Goal: Task Accomplishment & Management: Use online tool/utility

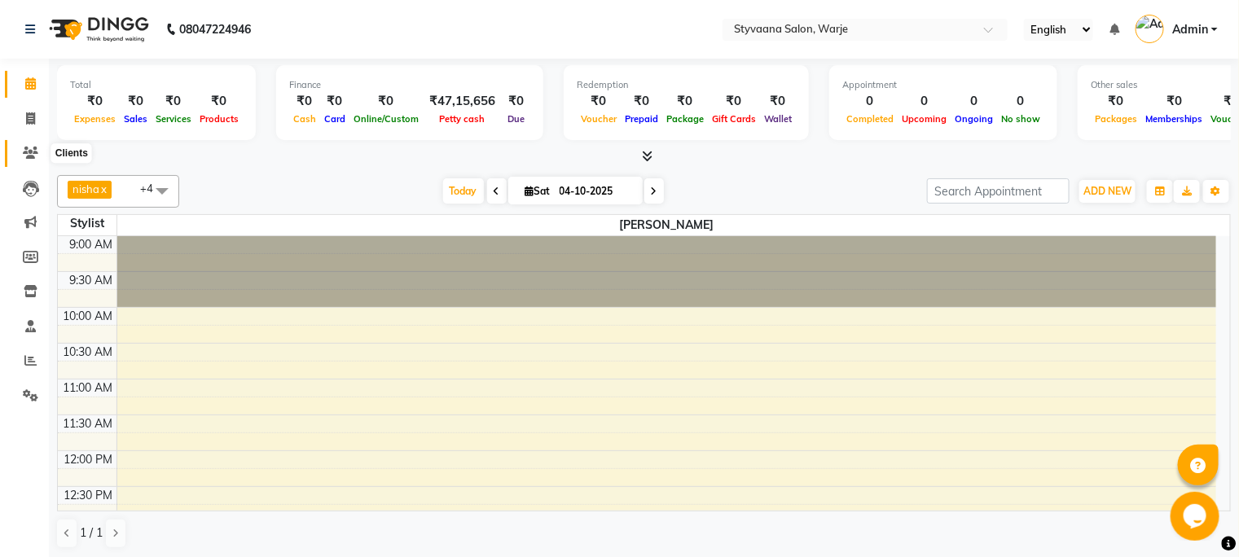
click at [33, 157] on icon at bounding box center [30, 153] width 15 height 12
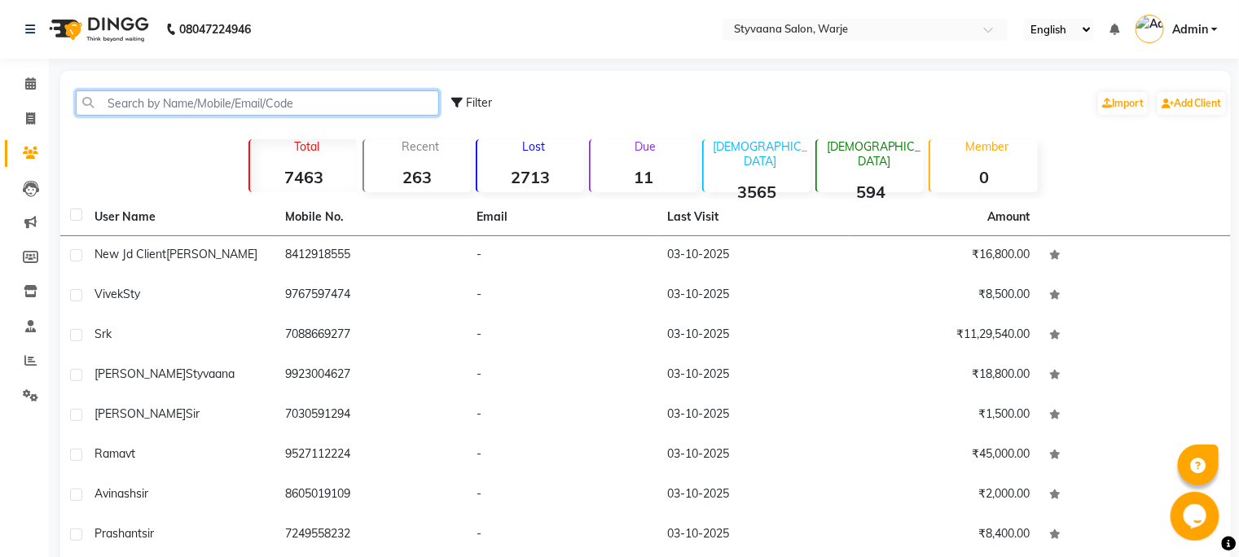
click at [136, 108] on input "text" at bounding box center [257, 102] width 363 height 25
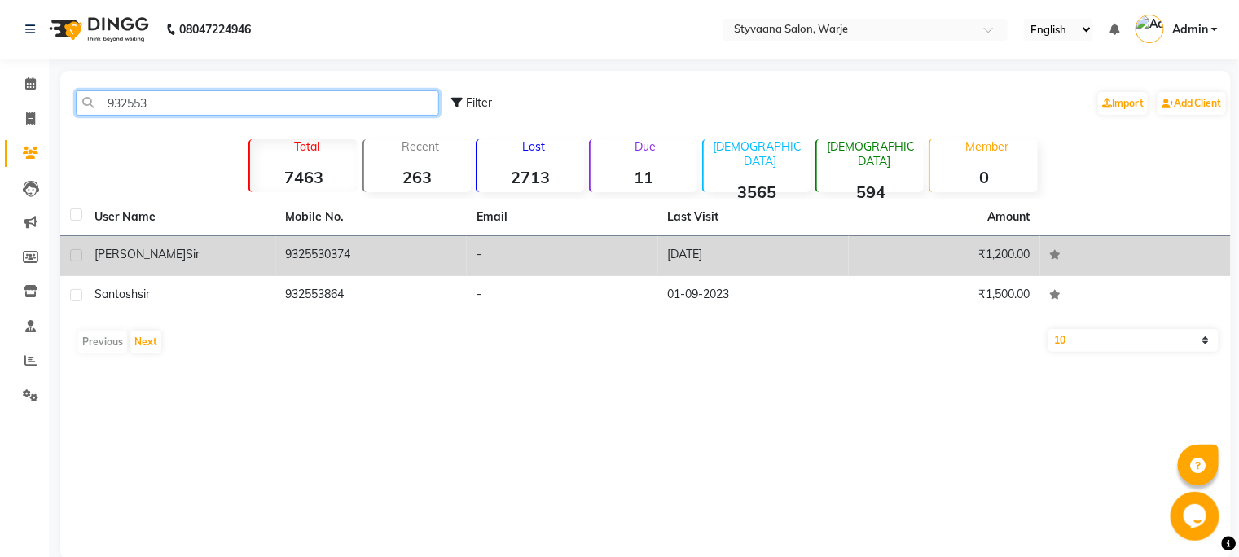
type input "932553"
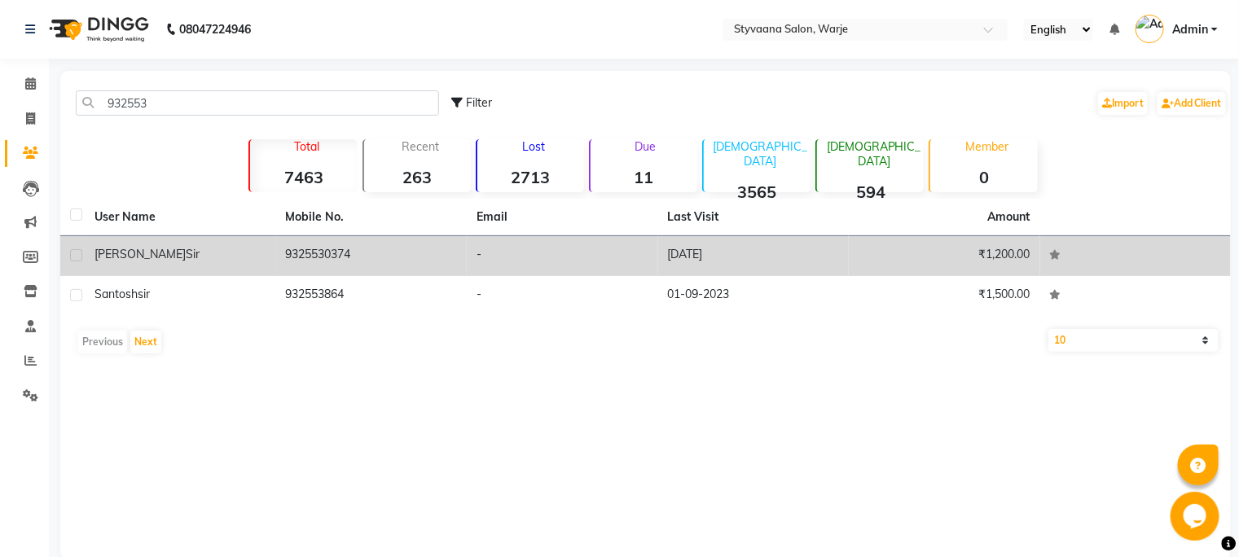
click at [990, 259] on td "₹1,200.00" at bounding box center [944, 256] width 191 height 40
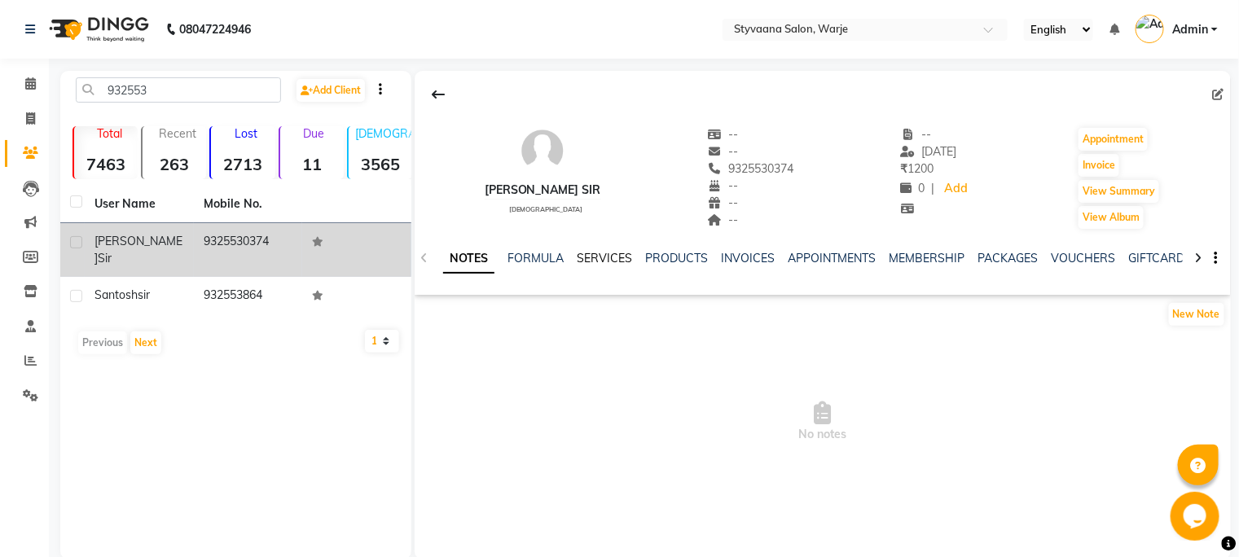
click at [620, 258] on link "SERVICES" at bounding box center [604, 258] width 55 height 15
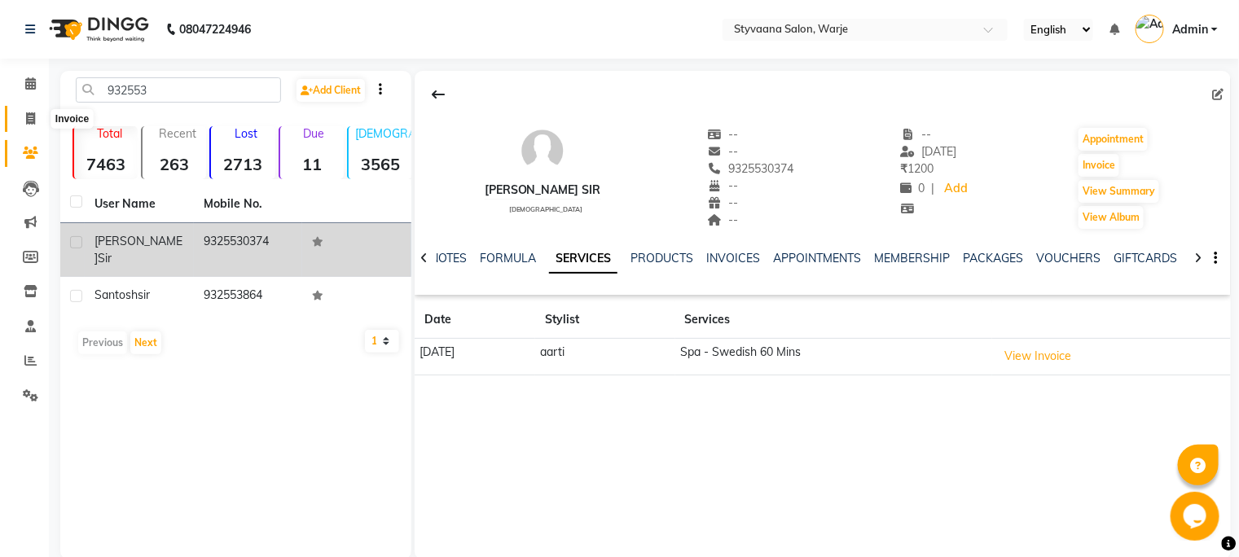
click at [21, 116] on span at bounding box center [30, 119] width 29 height 19
select select "service"
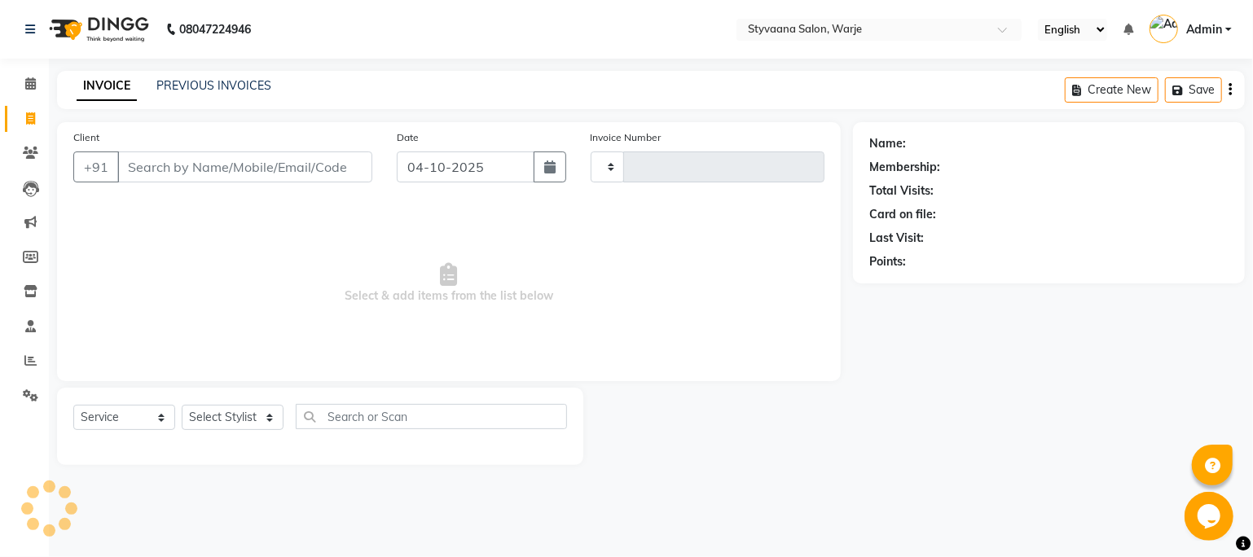
type input "1145"
select select "280"
click at [30, 147] on icon at bounding box center [30, 153] width 15 height 12
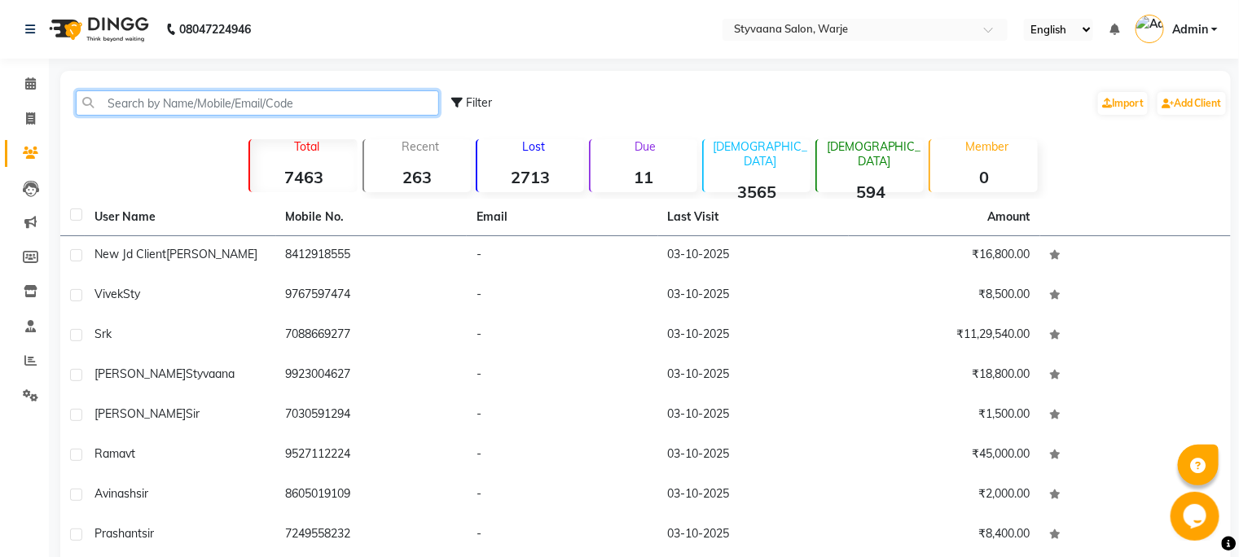
click at [126, 109] on input "text" at bounding box center [257, 102] width 363 height 25
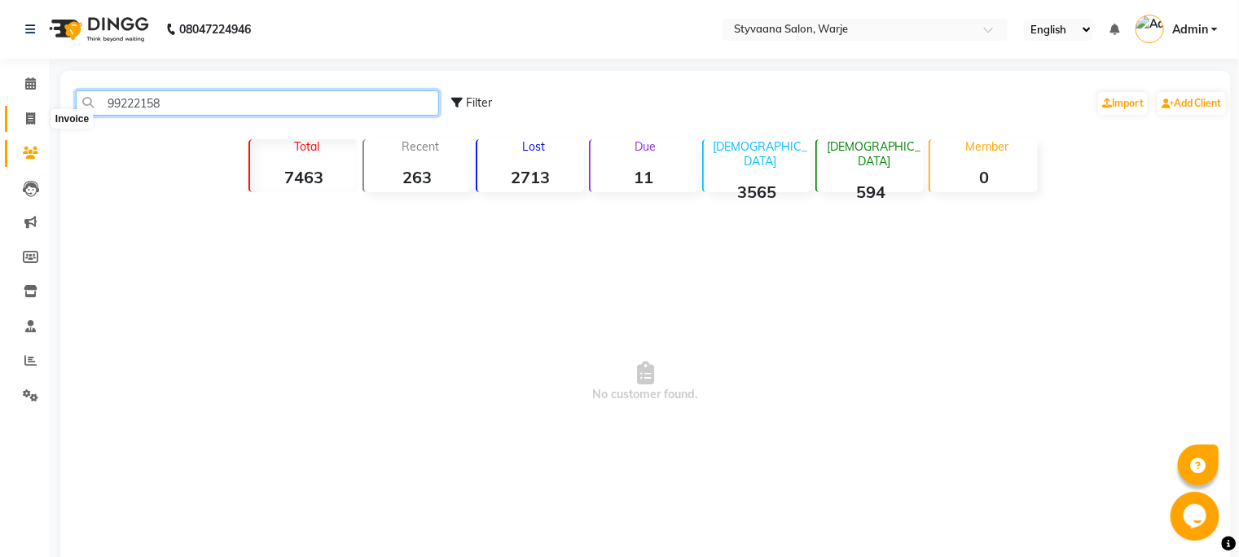
type input "99222158"
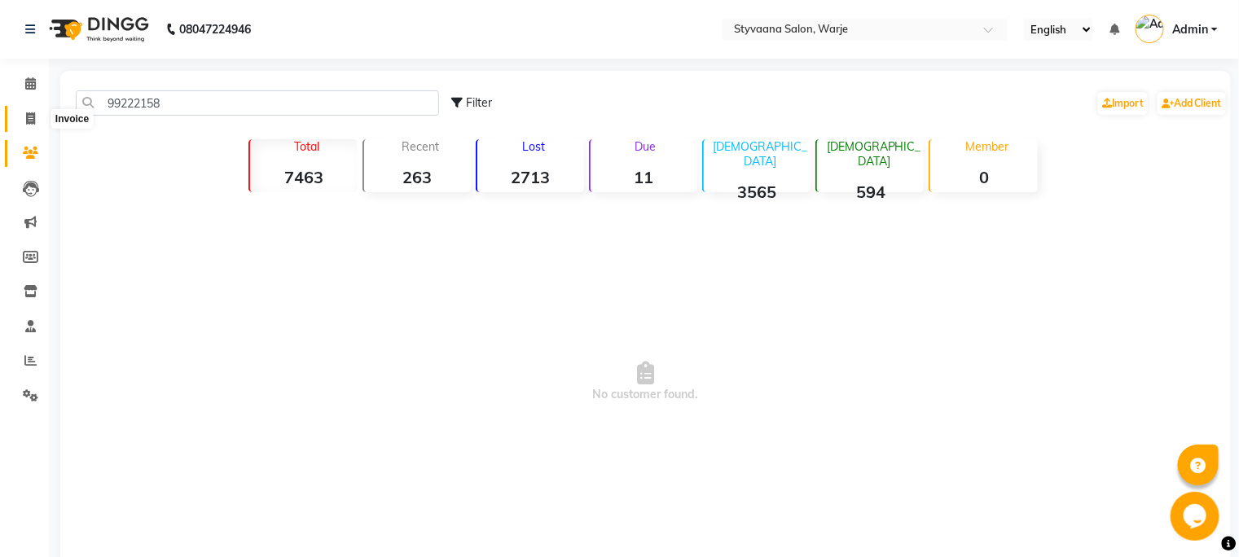
click at [29, 115] on icon at bounding box center [30, 118] width 9 height 12
select select "service"
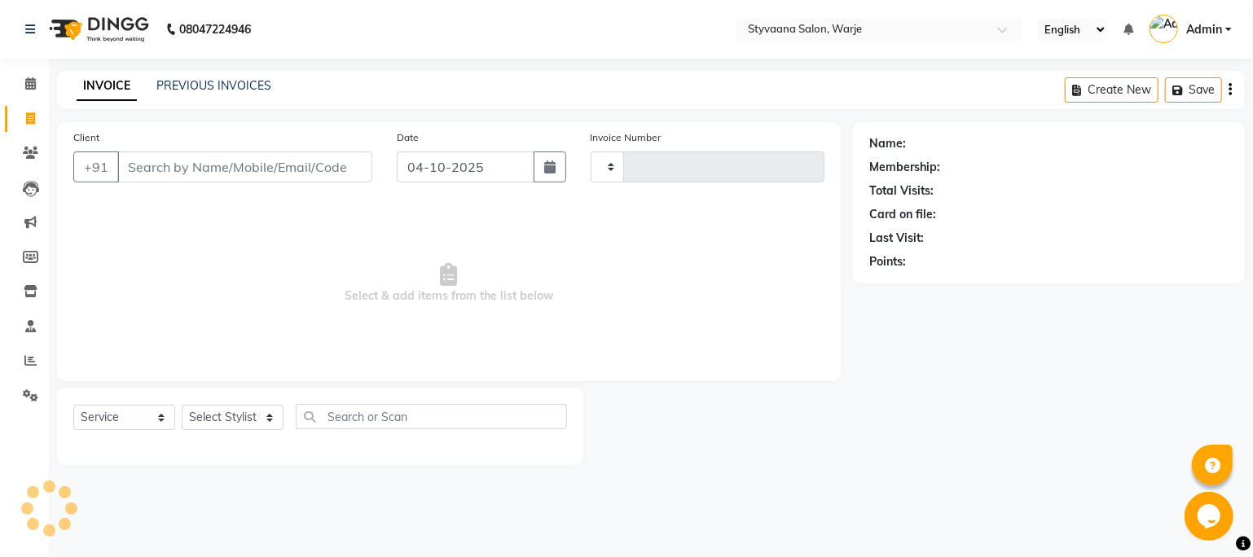
type input "1145"
select select "280"
click at [33, 153] on icon at bounding box center [30, 153] width 15 height 12
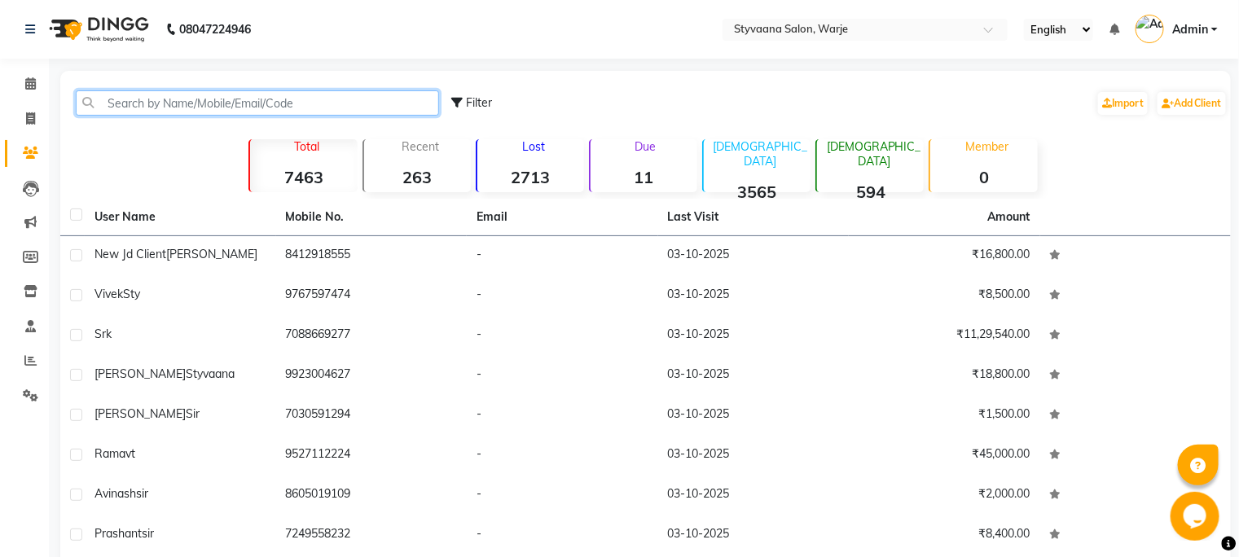
click at [146, 101] on input "text" at bounding box center [257, 102] width 363 height 25
